Goal: Information Seeking & Learning: Learn about a topic

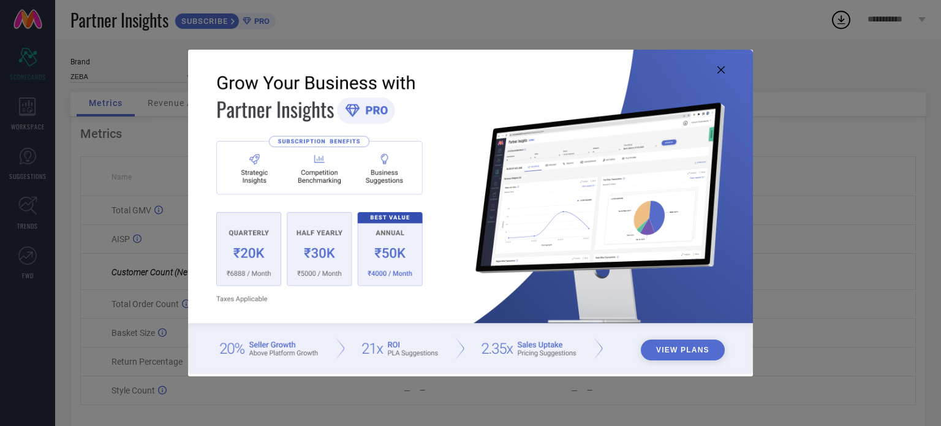
click at [718, 68] on icon at bounding box center [720, 69] width 7 height 7
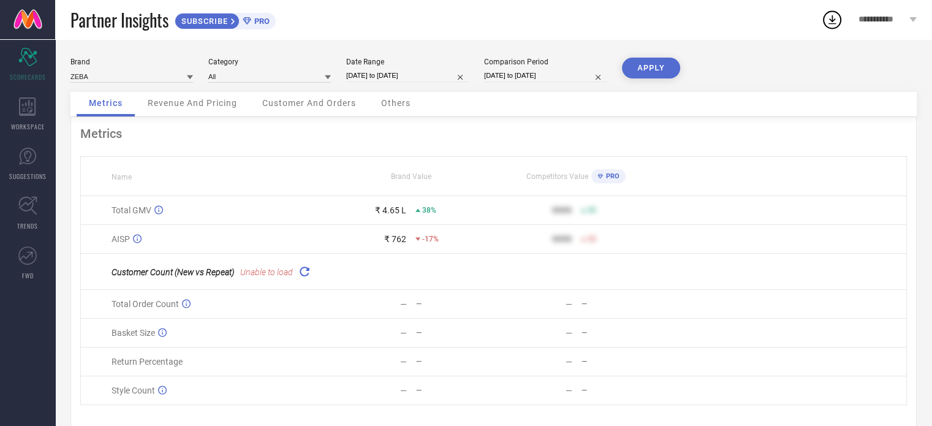
click at [655, 67] on button "APPLY" at bounding box center [651, 68] width 58 height 21
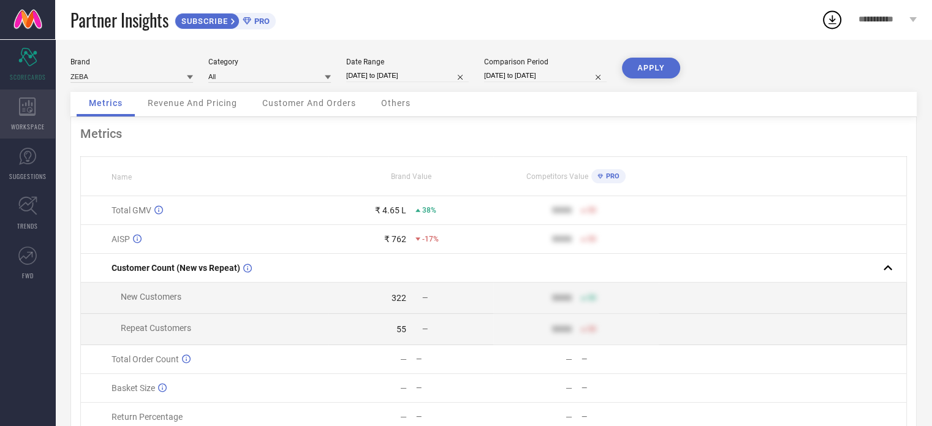
click at [13, 120] on div "WORKSPACE" at bounding box center [27, 113] width 55 height 49
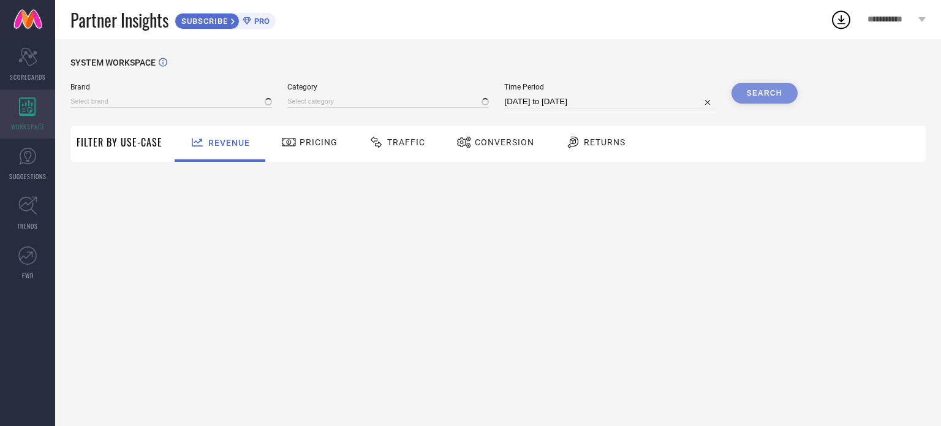
type input "ZEBA"
type input "All"
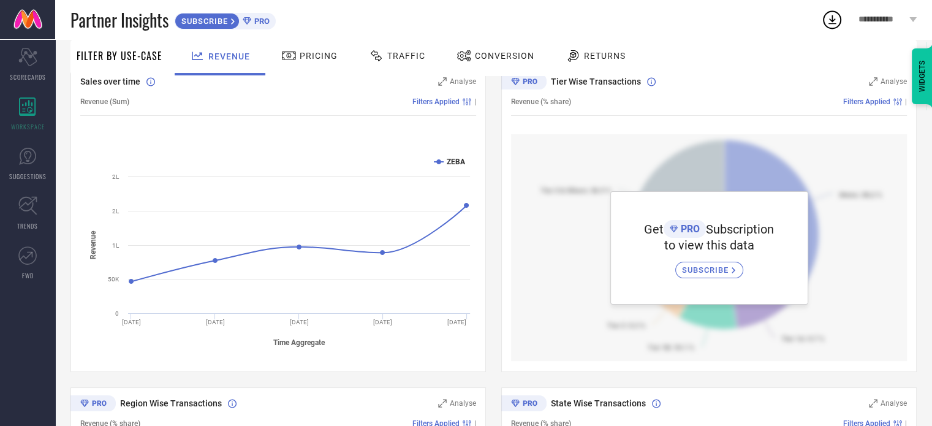
scroll to position [123, 0]
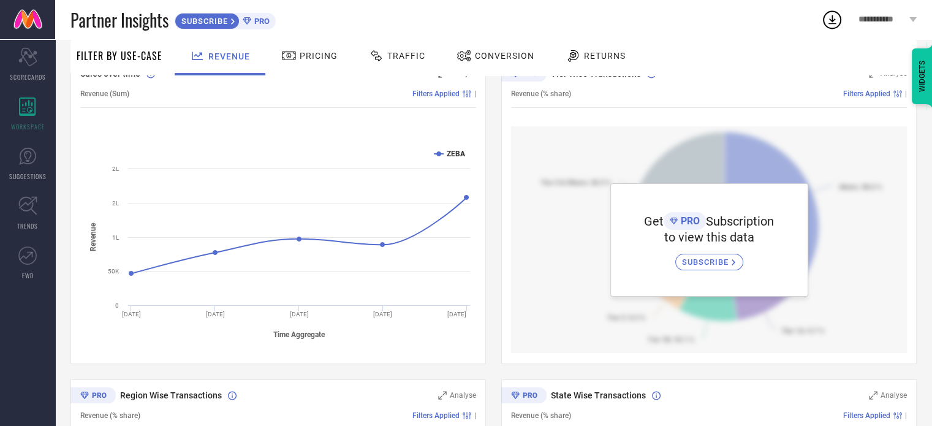
click at [429, 51] on div "Traffic" at bounding box center [397, 57] width 87 height 36
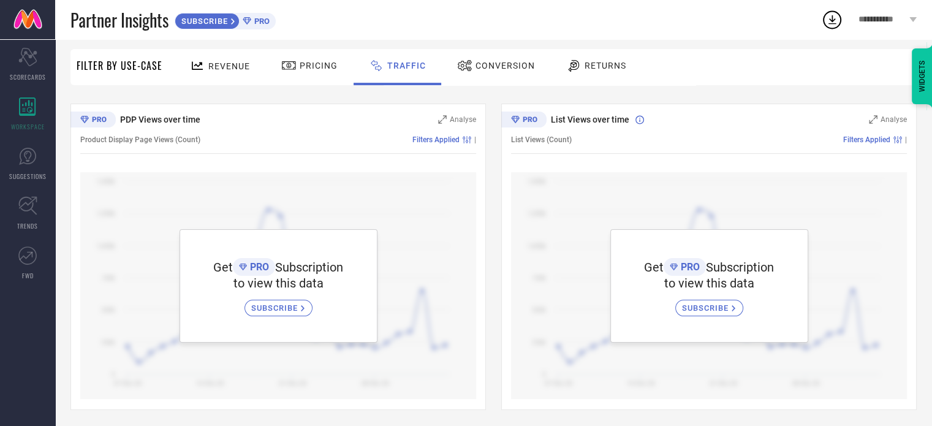
scroll to position [79, 0]
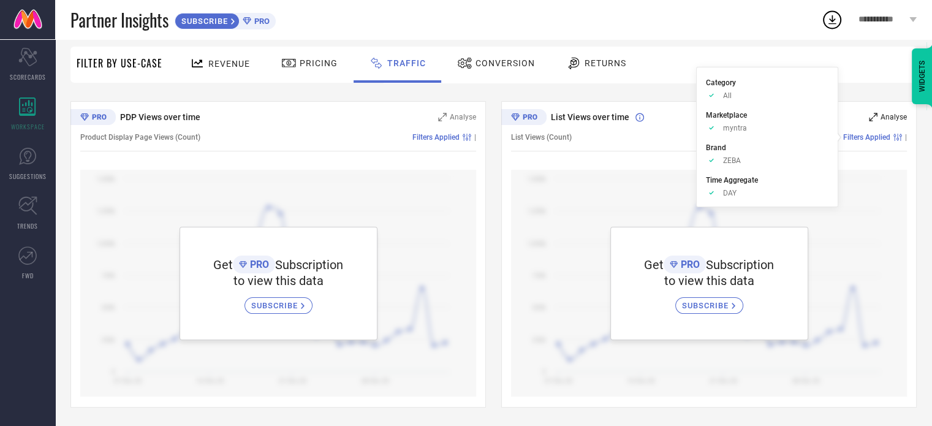
click at [874, 121] on div "Analyse" at bounding box center [888, 117] width 38 height 12
click at [873, 121] on icon at bounding box center [873, 117] width 9 height 9
click at [672, 59] on div "Revenue Pricing Traffic Conversion Returns" at bounding box center [542, 65] width 748 height 36
click at [466, 58] on icon at bounding box center [464, 63] width 15 height 15
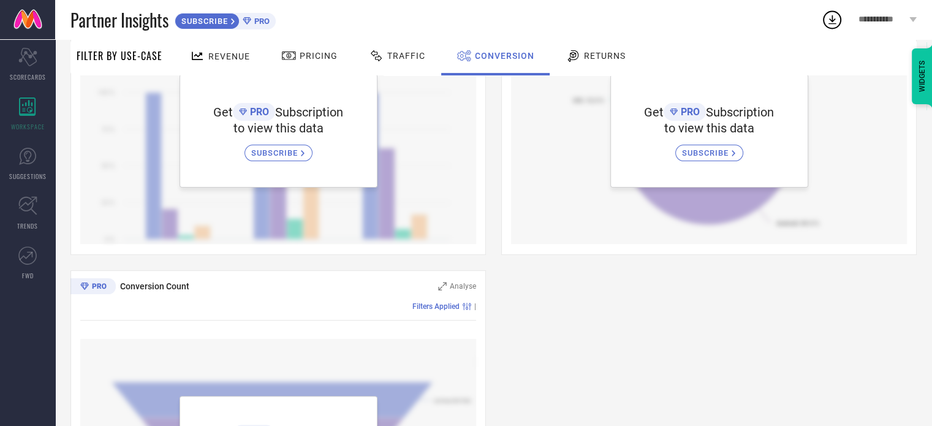
scroll to position [245, 0]
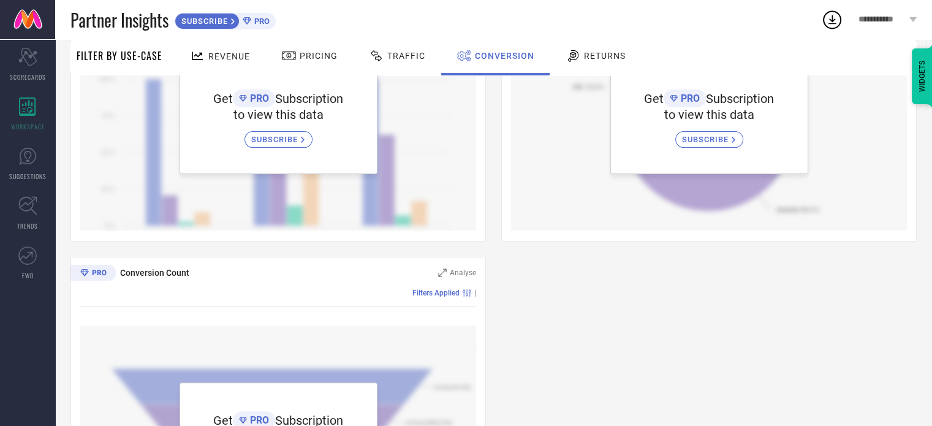
click at [594, 54] on span "Returns" at bounding box center [605, 56] width 42 height 10
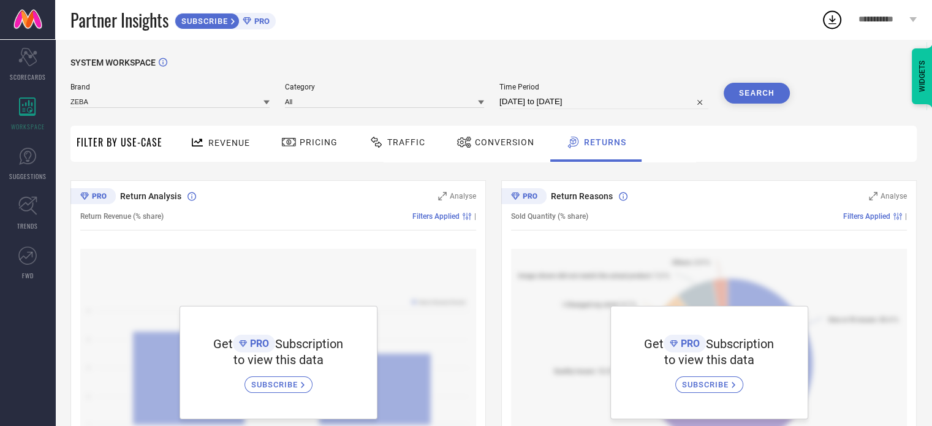
click at [219, 141] on span "Revenue" at bounding box center [229, 143] width 42 height 10
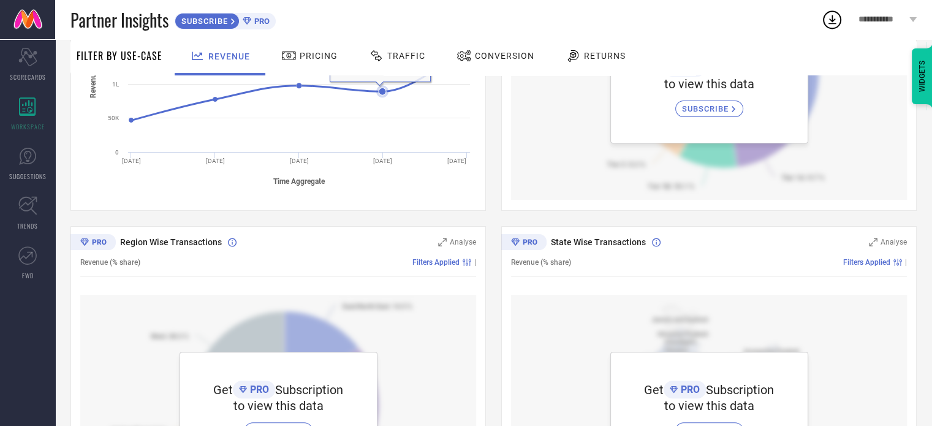
scroll to position [306, 0]
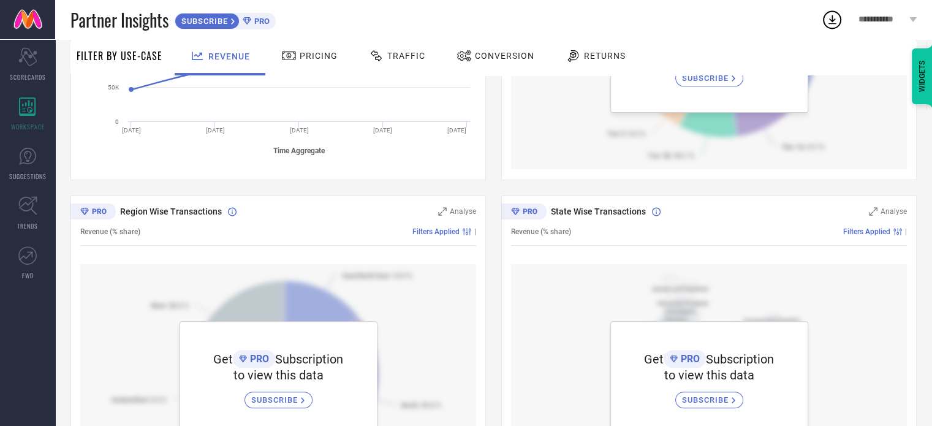
click at [488, 115] on div "Sales over time Analyse Revenue (Sum) Filters Applied | Created with Highcharts…" at bounding box center [493, 188] width 846 height 628
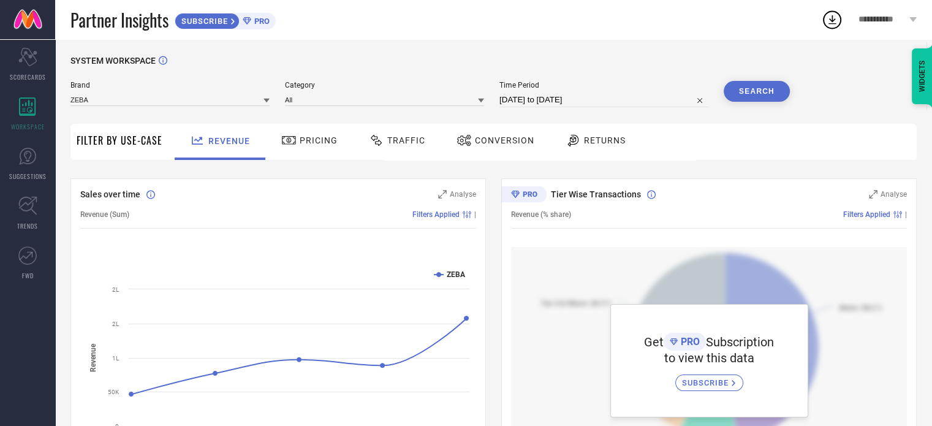
scroll to position [0, 0]
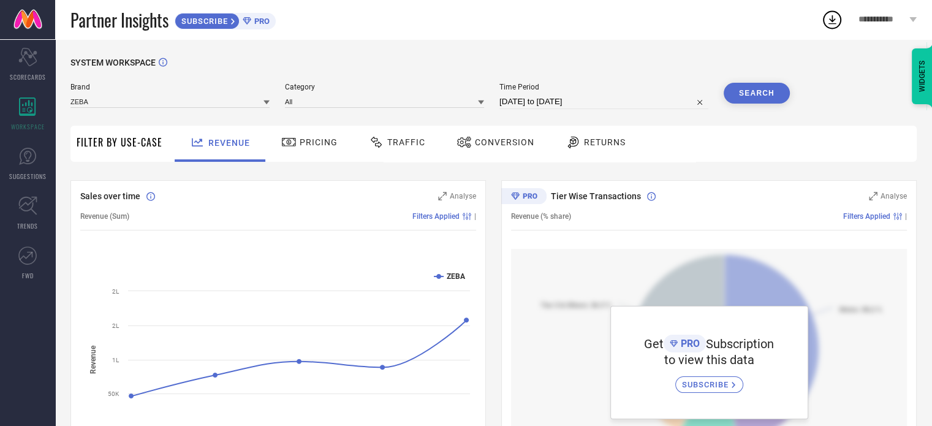
click at [252, 15] on div "SUBSCRIBE PRO" at bounding box center [225, 21] width 101 height 17
click at [122, 10] on span "Partner Insights" at bounding box center [119, 19] width 98 height 25
click at [447, 39] on div "SYSTEM WORKSPACE Brand ZEBA Category All Time Period [DATE] to [DATE] Search Fi…" at bounding box center [493, 432] width 877 height 787
click at [119, 16] on span "Partner Insights" at bounding box center [119, 19] width 98 height 25
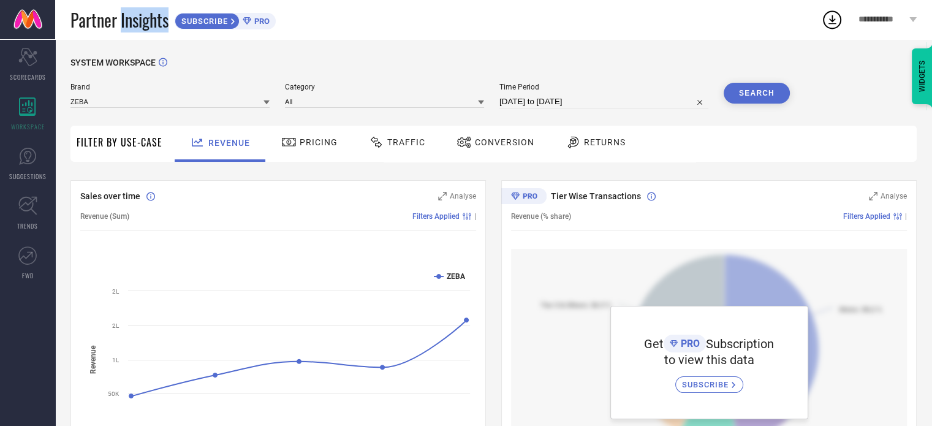
click at [119, 16] on span "Partner Insights" at bounding box center [119, 19] width 98 height 25
click at [146, 17] on span "Partner Insights" at bounding box center [119, 19] width 98 height 25
click at [430, 56] on div "SYSTEM WORKSPACE Brand ZEBA Category All Time Period [DATE] to [DATE] Search Fi…" at bounding box center [493, 432] width 877 height 787
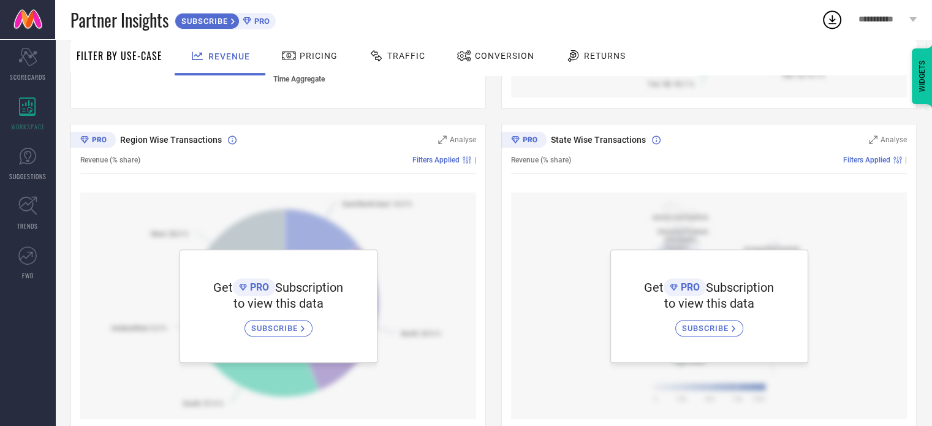
scroll to position [401, 0]
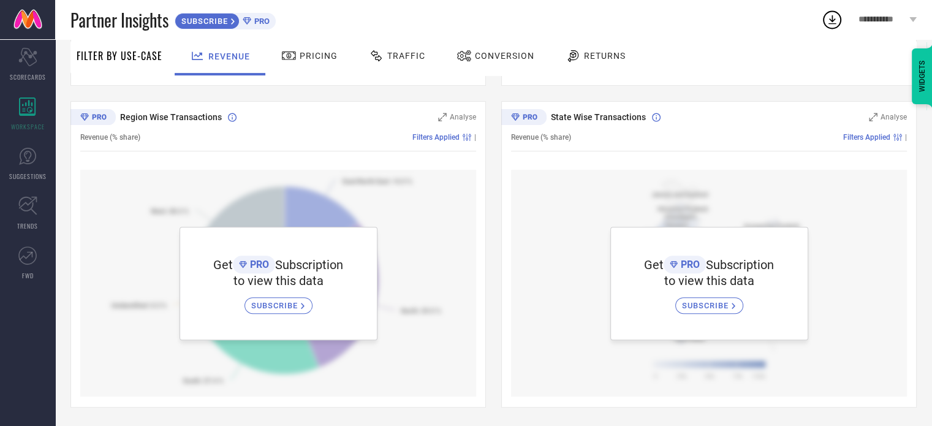
click at [835, 21] on icon at bounding box center [832, 20] width 22 height 22
click at [594, 64] on div "Returns" at bounding box center [595, 55] width 66 height 21
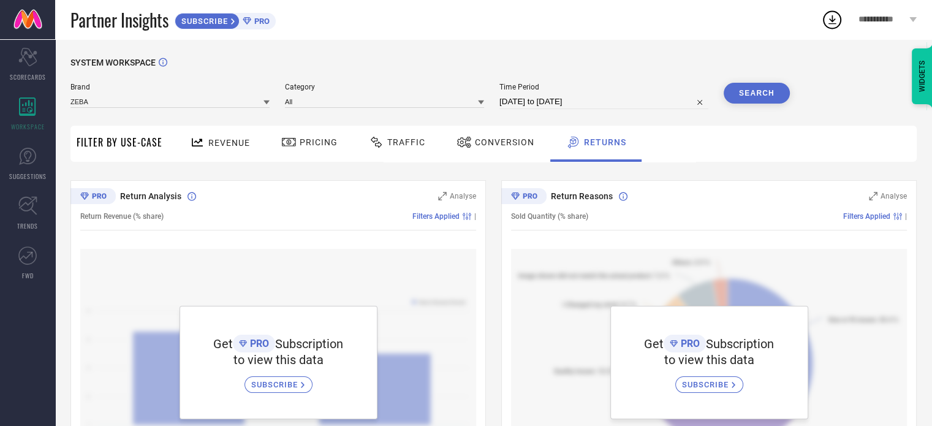
click at [505, 148] on div "Conversion" at bounding box center [495, 142] width 84 height 21
